Goal: Information Seeking & Learning: Find specific fact

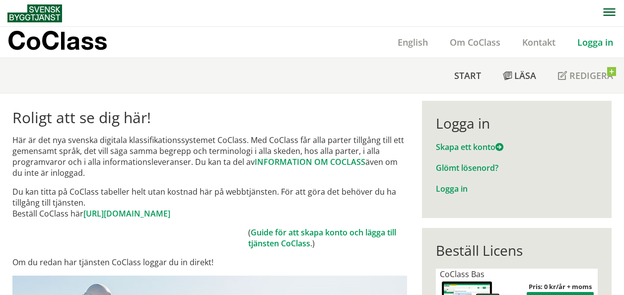
click at [598, 44] on link "Logga in" at bounding box center [595, 42] width 58 height 12
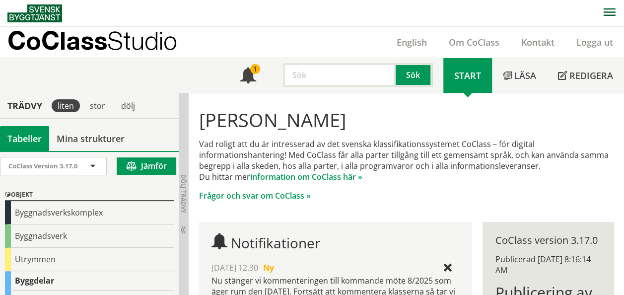
click at [341, 81] on input "text" at bounding box center [339, 75] width 113 height 24
click at [417, 81] on button "Sök" at bounding box center [414, 75] width 37 height 24
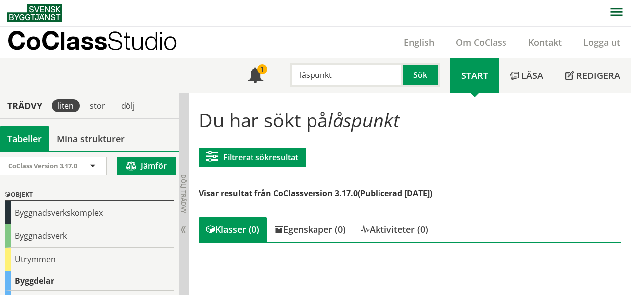
click at [356, 79] on input "låspunkt" at bounding box center [346, 75] width 113 height 24
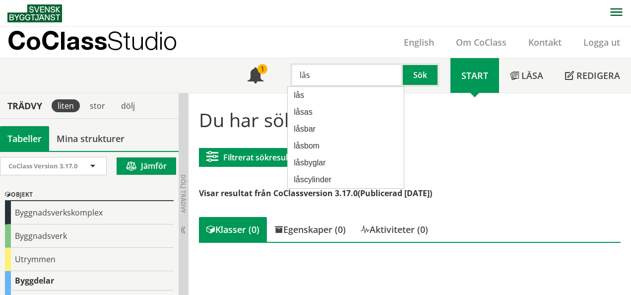
type input "lås"
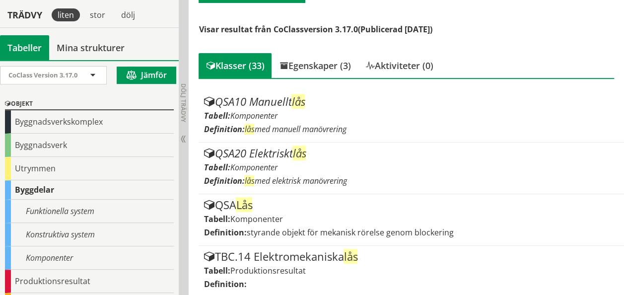
scroll to position [168, 0]
